Goal: Navigation & Orientation: Find specific page/section

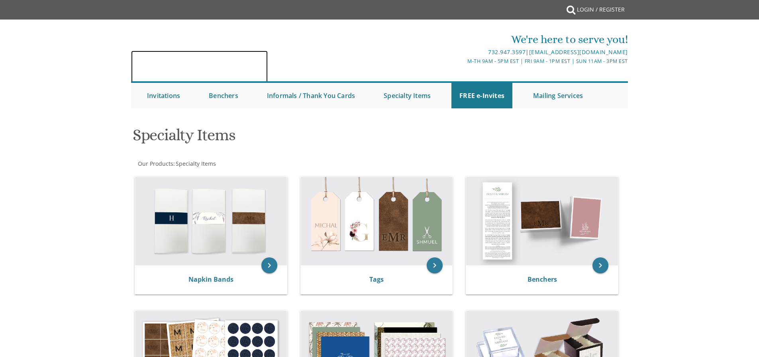
click at [268, 84] on img at bounding box center [199, 67] width 137 height 33
